Goal: Transaction & Acquisition: Book appointment/travel/reservation

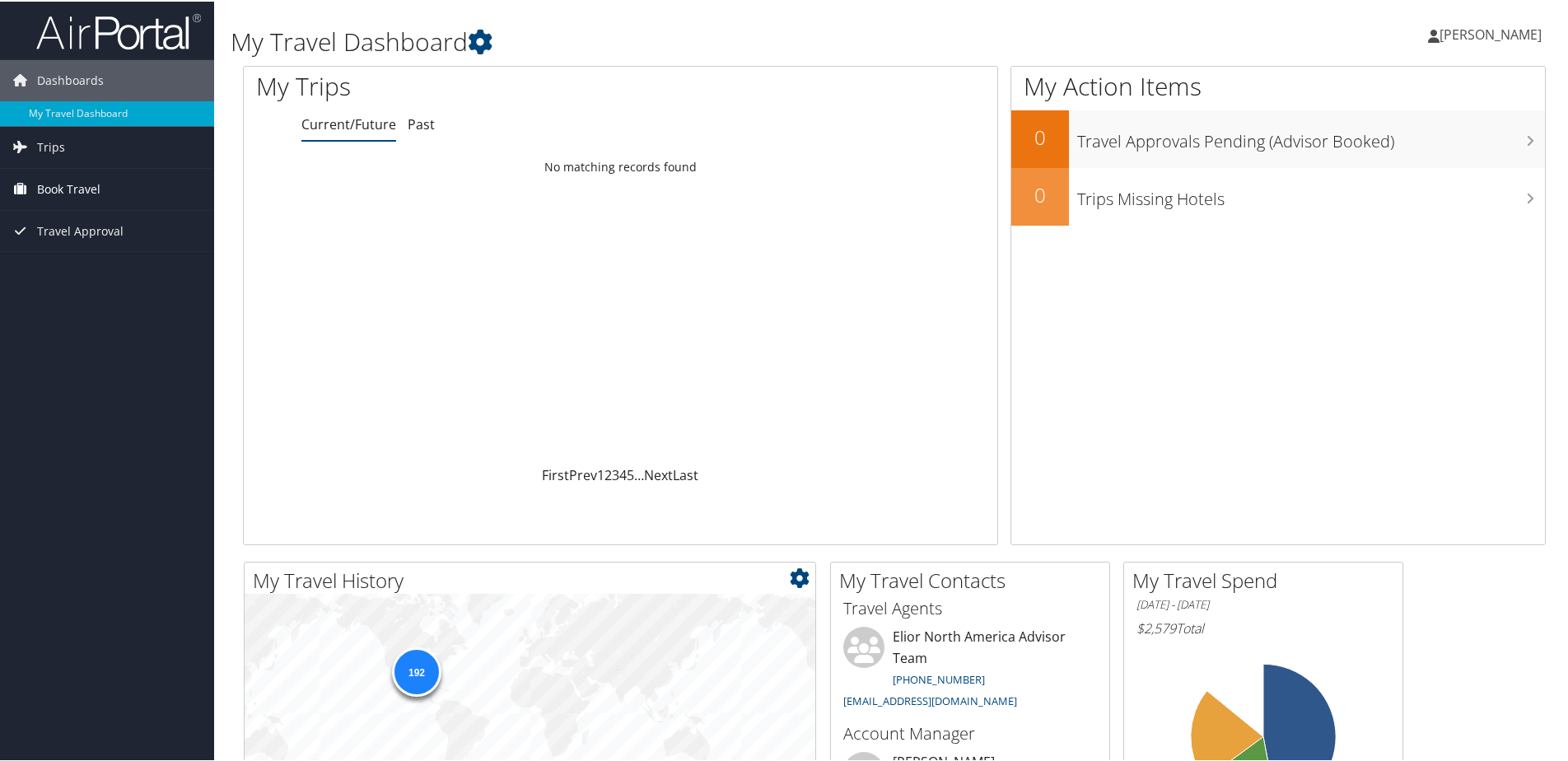
click at [42, 197] on span "Book Travel" at bounding box center [68, 188] width 63 height 42
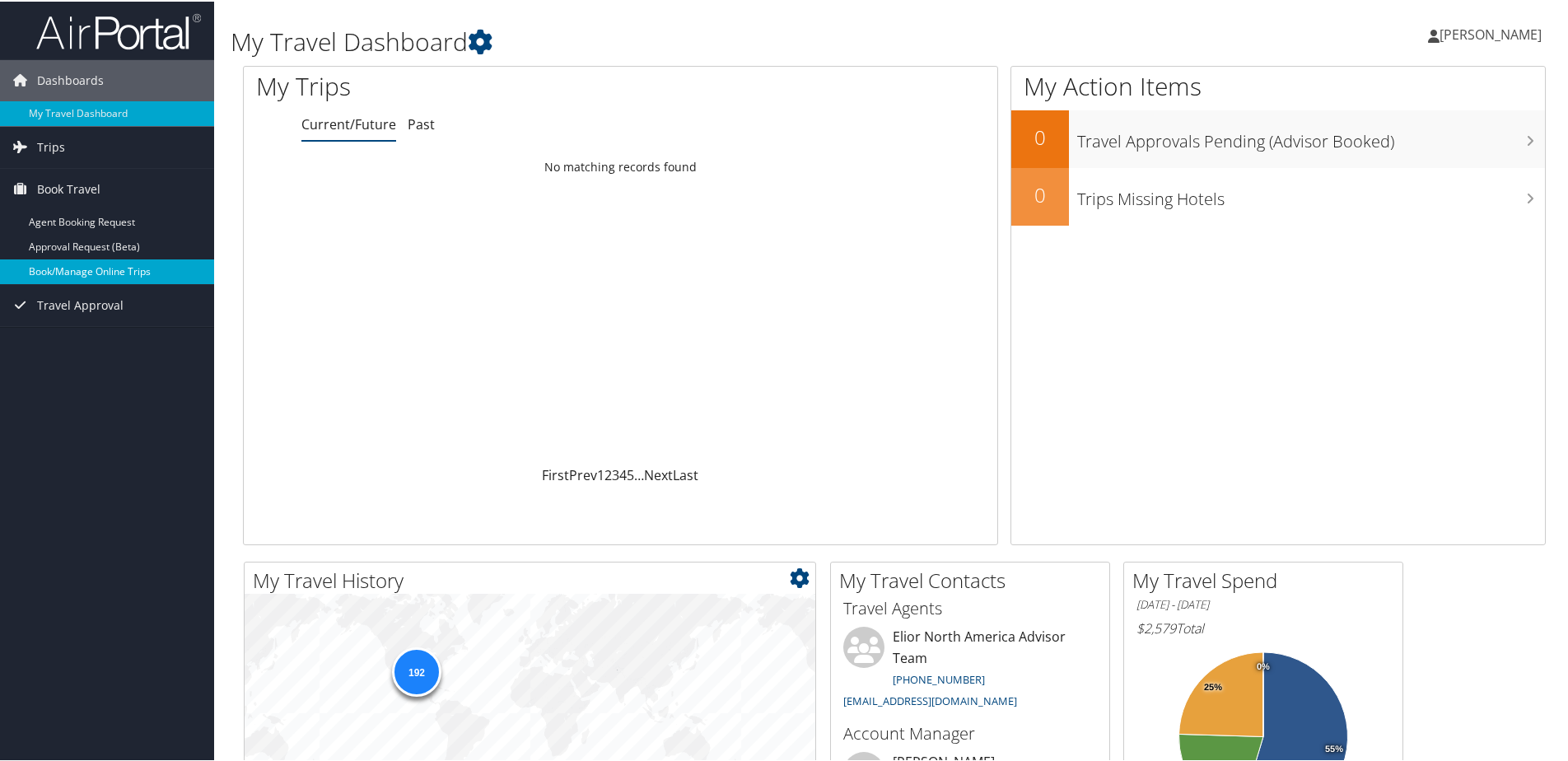
click at [60, 258] on link "Book/Manage Online Trips" at bounding box center [107, 269] width 214 height 25
